Goal: Navigation & Orientation: Find specific page/section

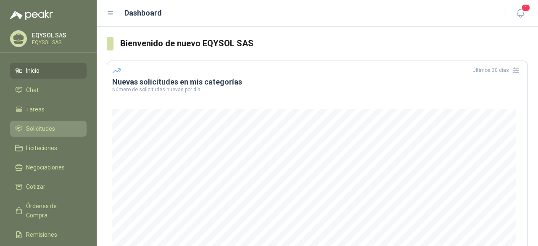
click at [49, 125] on span "Solicitudes" at bounding box center [40, 128] width 29 height 9
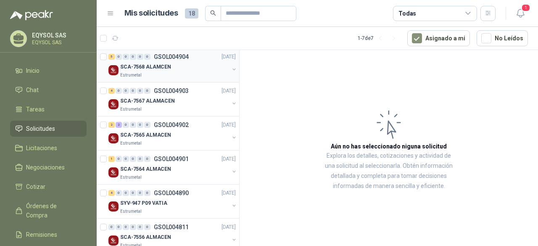
scroll to position [126, 0]
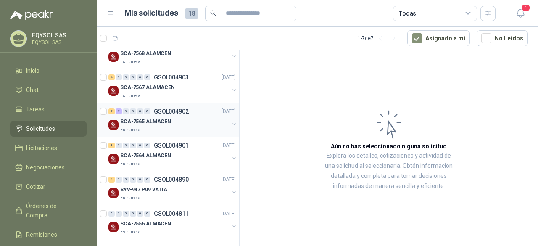
click at [208, 113] on div "2 2 0 0 0 0 GSOL004902 [DATE]" at bounding box center [172, 111] width 129 height 10
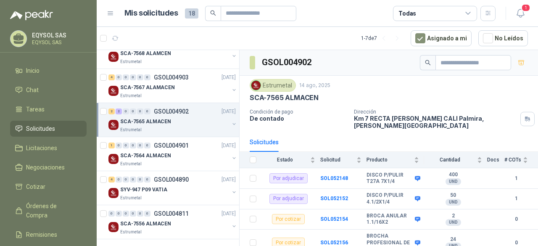
click at [183, 122] on div "SCA-7565 ALMACEN" at bounding box center [174, 121] width 109 height 10
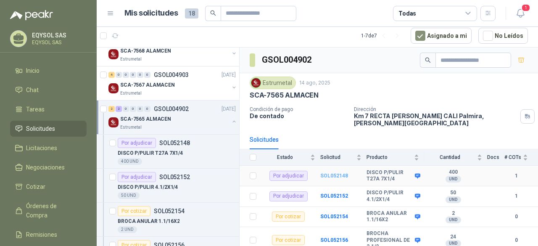
click at [334, 173] on b "SOL052148" at bounding box center [334, 176] width 28 height 6
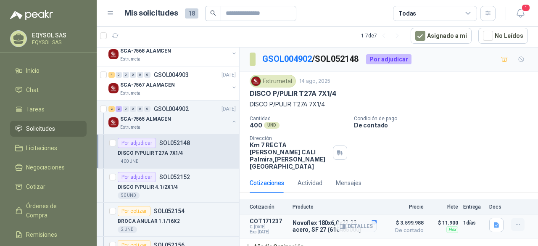
click at [520, 218] on button "button" at bounding box center [517, 224] width 13 height 13
click at [482, 109] on div "Estrumetal [DATE] DISCO P/PULIR T27A 7X1/4 DISCO P/PULIR T27A 7X1/4 Cantidad 40…" at bounding box center [389, 122] width 278 height 95
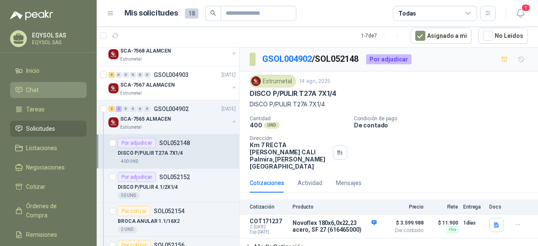
click at [33, 87] on span "Chat" at bounding box center [32, 89] width 13 height 9
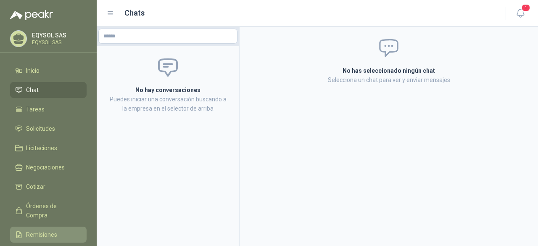
click at [40, 227] on link "Remisiones" at bounding box center [48, 235] width 77 height 16
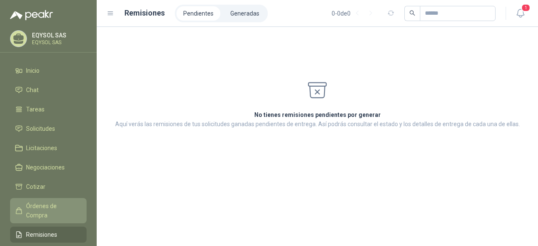
click at [45, 206] on span "Órdenes de Compra" at bounding box center [52, 210] width 53 height 19
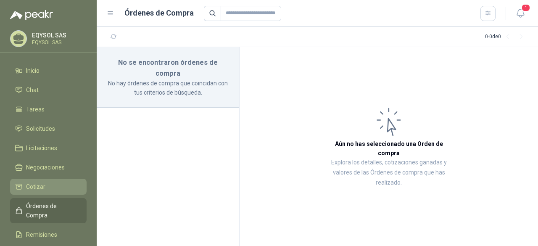
click at [42, 188] on span "Cotizar" at bounding box center [35, 186] width 19 height 9
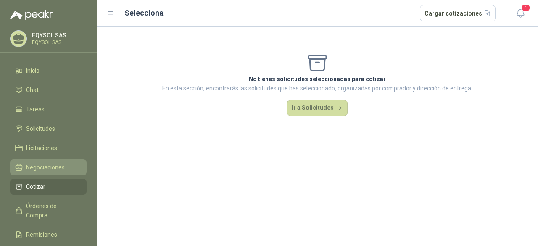
click at [43, 166] on span "Negociaciones" at bounding box center [45, 167] width 39 height 9
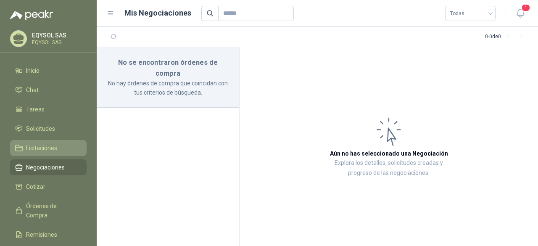
click at [42, 151] on span "Licitaciones" at bounding box center [41, 147] width 31 height 9
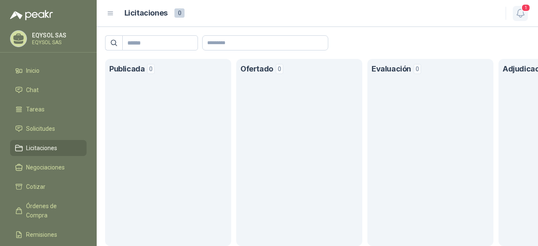
click at [524, 11] on span "1" at bounding box center [525, 8] width 9 height 8
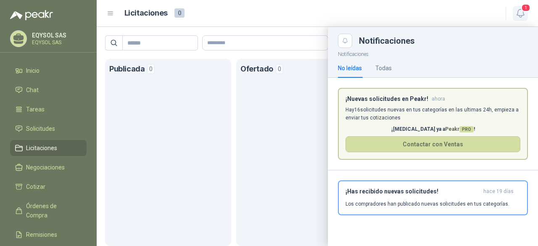
click at [524, 11] on span "1" at bounding box center [525, 8] width 9 height 8
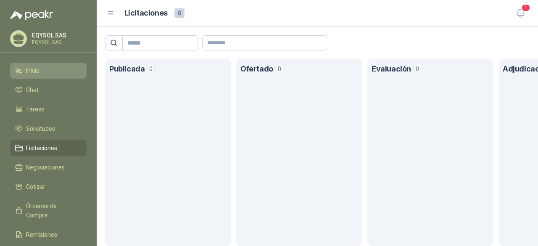
click at [38, 73] on span "Inicio" at bounding box center [32, 70] width 13 height 9
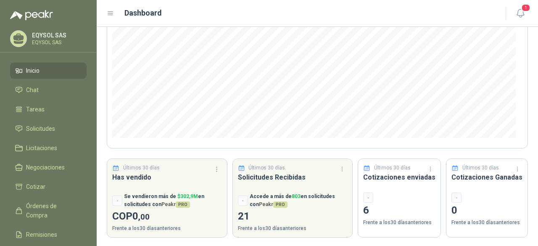
scroll to position [132, 0]
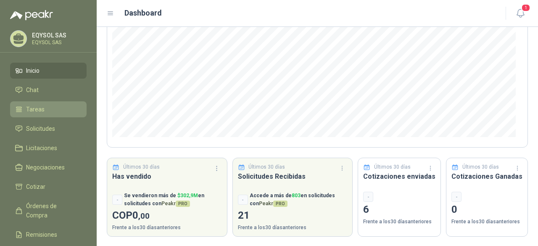
click at [29, 107] on span "Tareas" at bounding box center [35, 109] width 19 height 9
